Goal: Task Accomplishment & Management: Complete application form

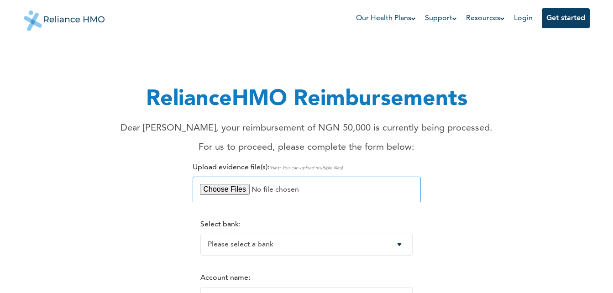
click at [224, 189] on input "file" at bounding box center [307, 190] width 228 height 26
type input "C:\fakepath\Hospital bill.pdf"
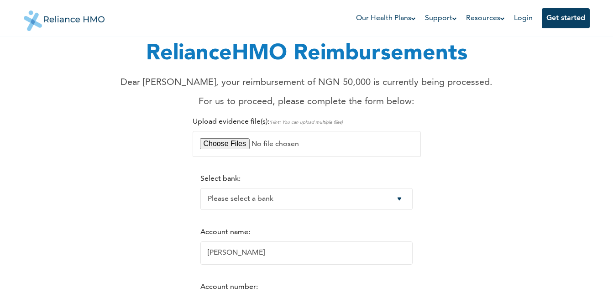
scroll to position [91, 0]
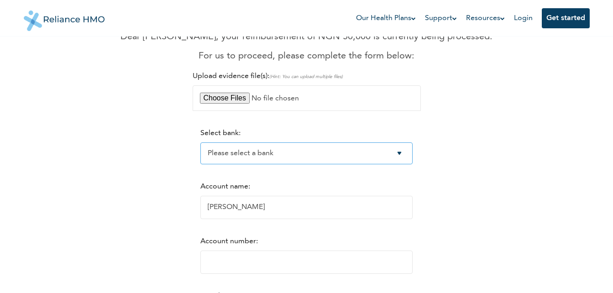
click at [403, 154] on select "Please select a bank Access Bank Plc. Citibank Nigeria Limited Access Bank (Dia…" at bounding box center [306, 153] width 212 height 22
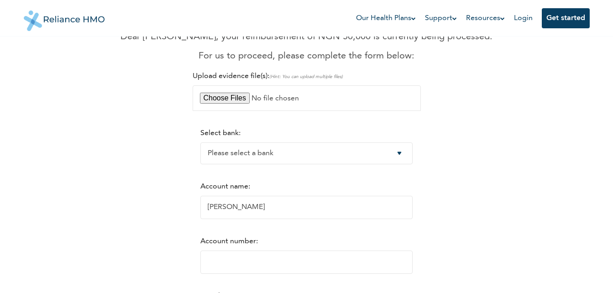
select select "7"
click at [200, 142] on select "Please select a bank Access Bank Plc. Citibank Nigeria Limited Access Bank (Dia…" at bounding box center [306, 153] width 212 height 22
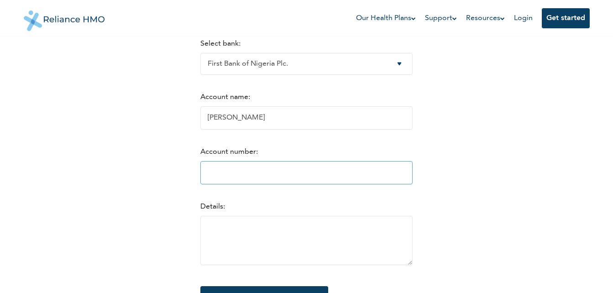
scroll to position [182, 0]
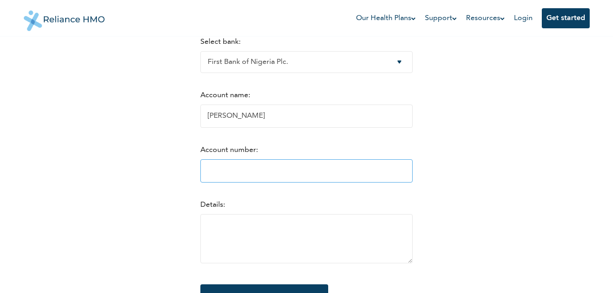
click at [216, 175] on input "Account number:" at bounding box center [306, 170] width 212 height 23
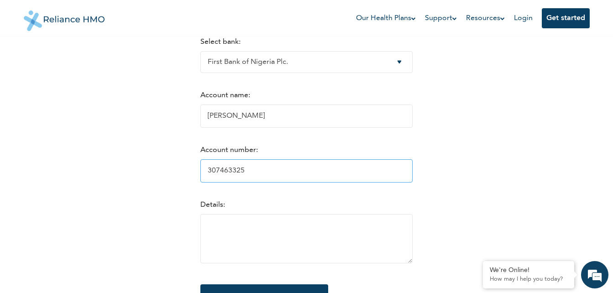
scroll to position [0, 0]
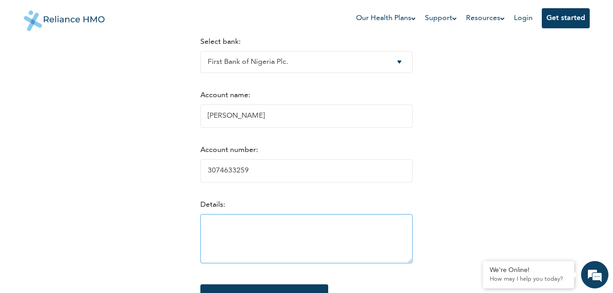
type input "3074633259"
click at [214, 241] on textarea at bounding box center [306, 238] width 212 height 49
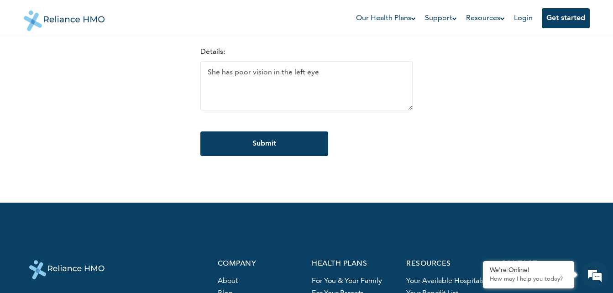
scroll to position [411, 0]
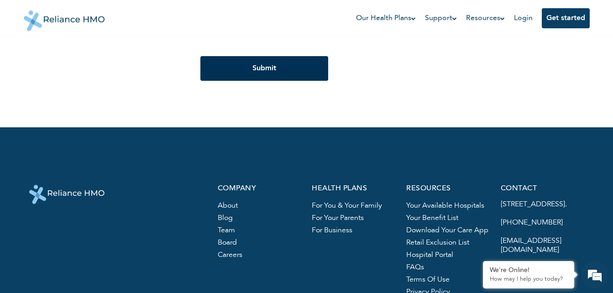
type textarea "She has poor vision in the left eye"
click at [257, 68] on input "Submit" at bounding box center [264, 68] width 128 height 25
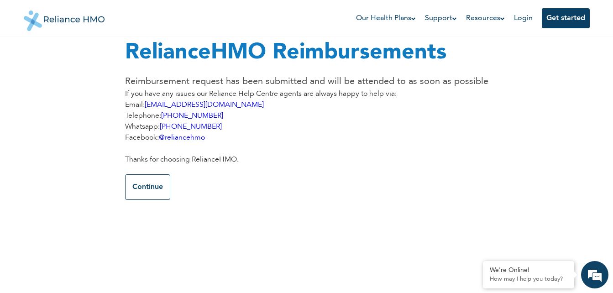
scroll to position [0, 0]
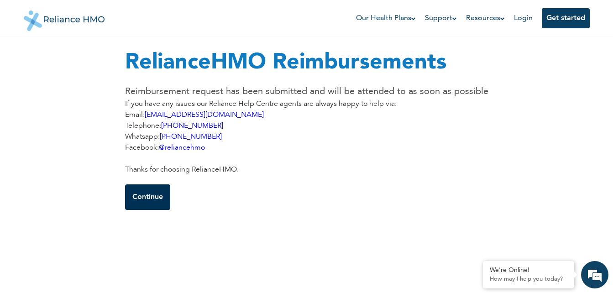
click at [147, 198] on button "Continue" at bounding box center [147, 197] width 45 height 26
